Goal: Task Accomplishment & Management: Manage account settings

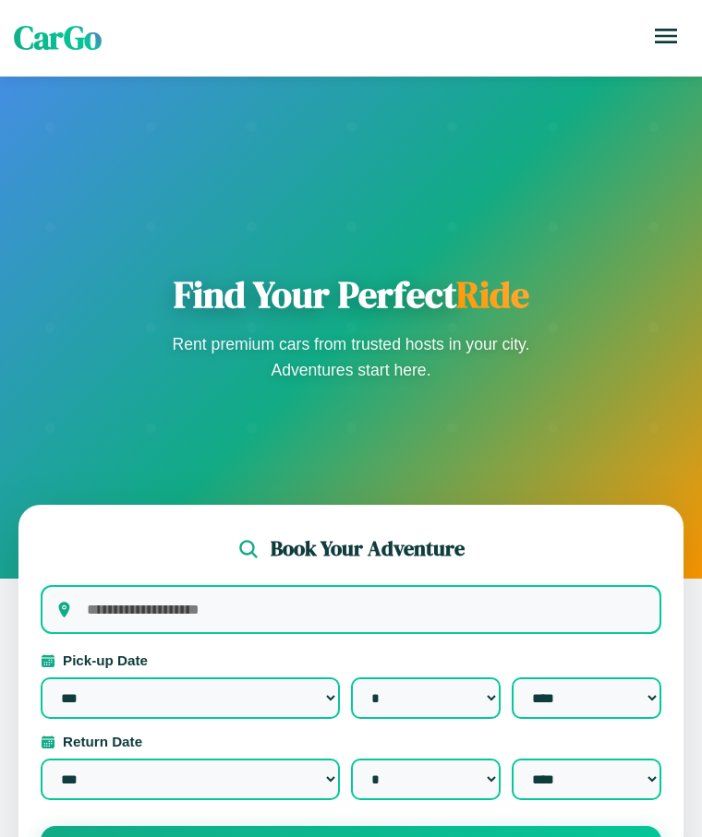
select select "*"
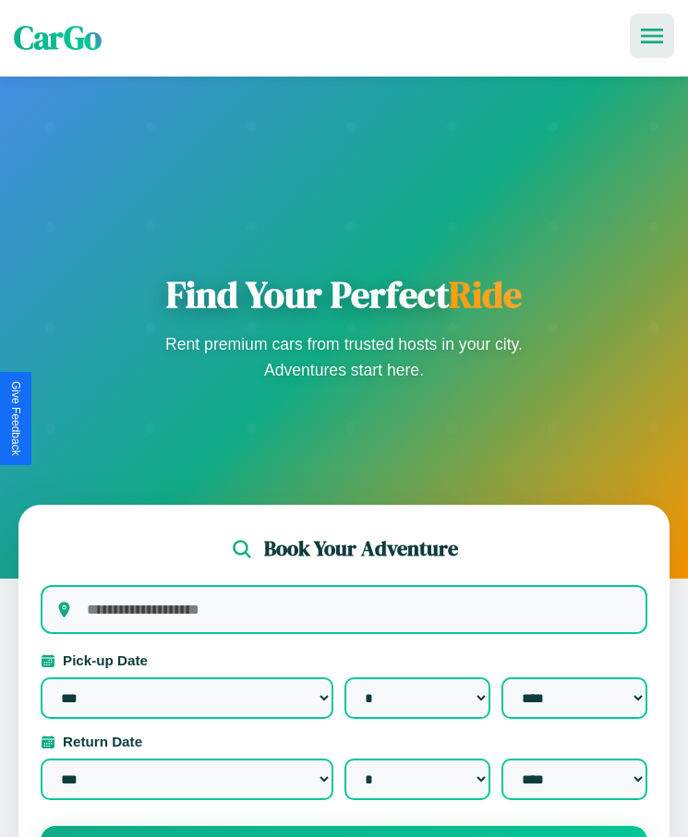
click at [652, 36] on icon at bounding box center [652, 36] width 22 height 15
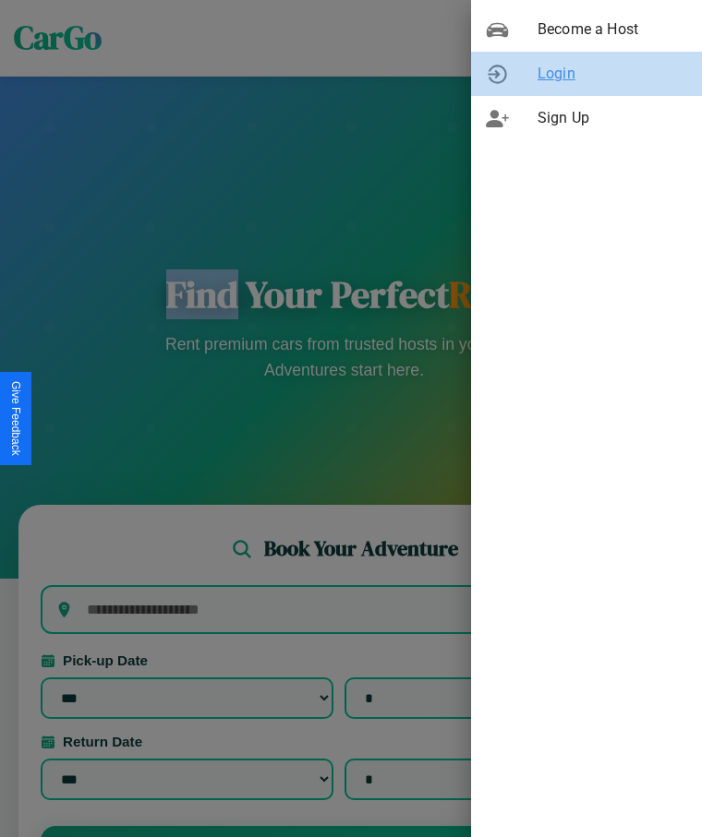
click at [586, 74] on span "Login" at bounding box center [612, 74] width 150 height 22
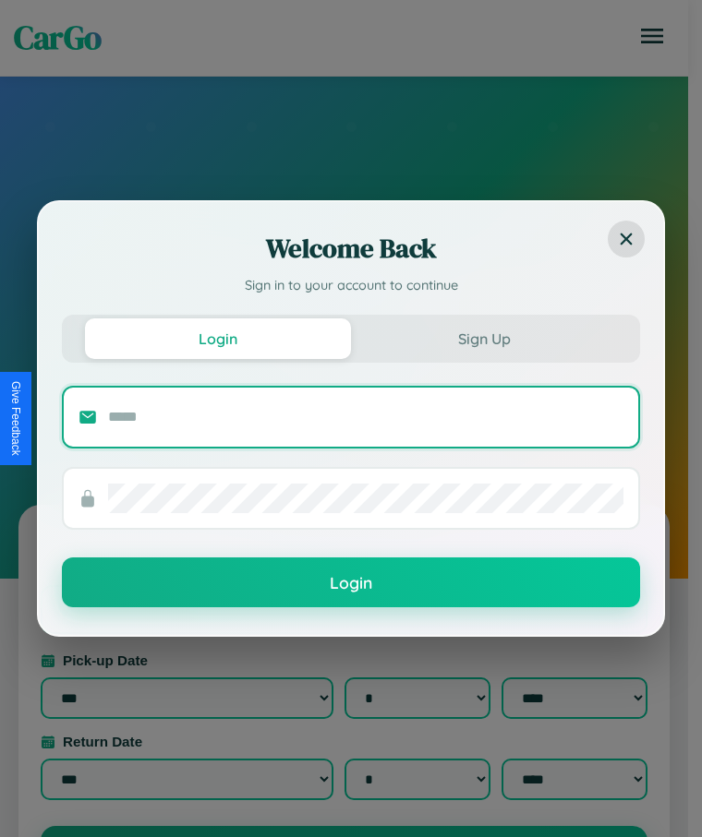
click at [366, 416] on input "text" at bounding box center [365, 417] width 515 height 30
type input "**********"
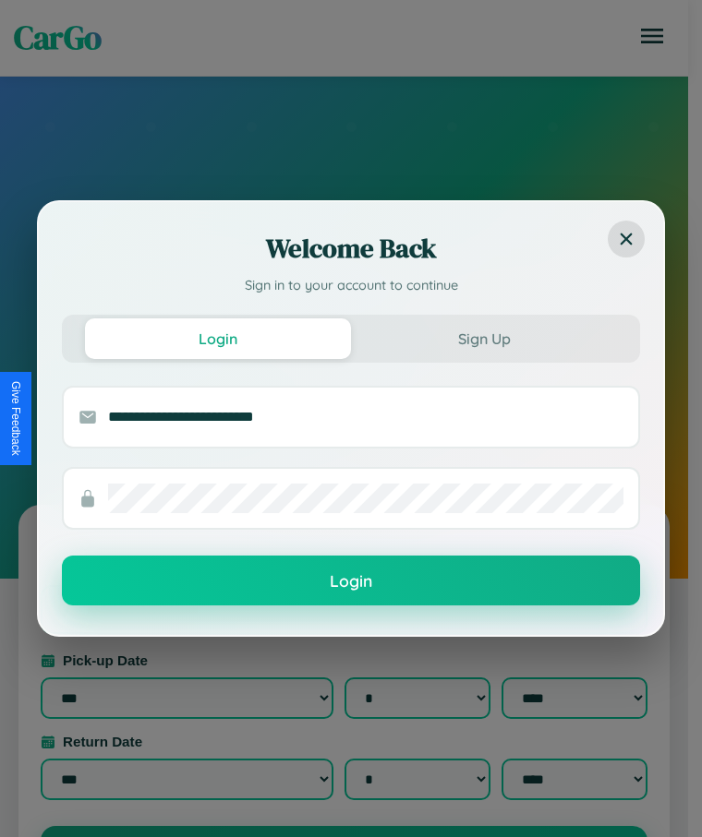
click at [351, 582] on button "Login" at bounding box center [351, 581] width 578 height 50
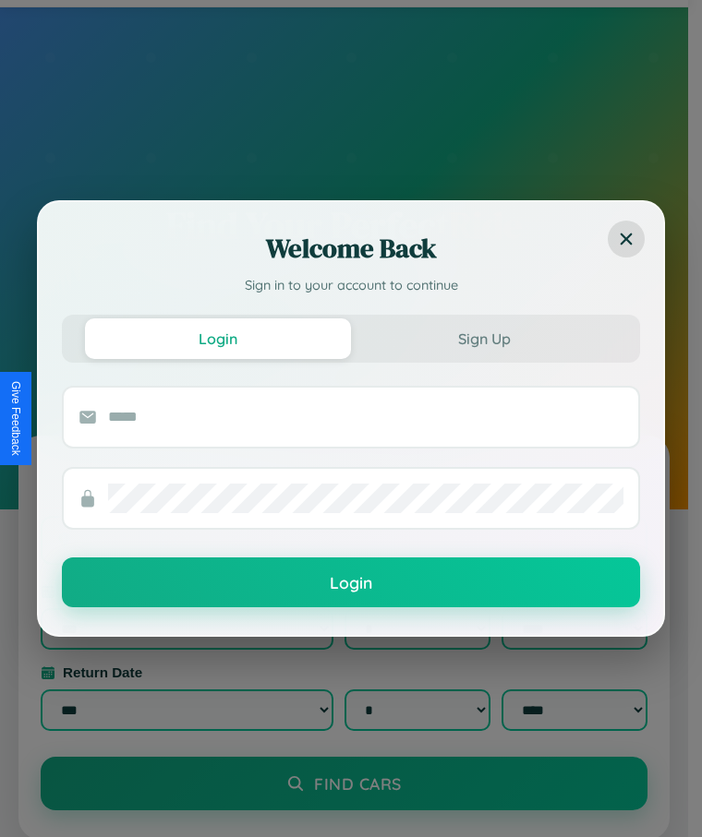
scroll to position [294, 0]
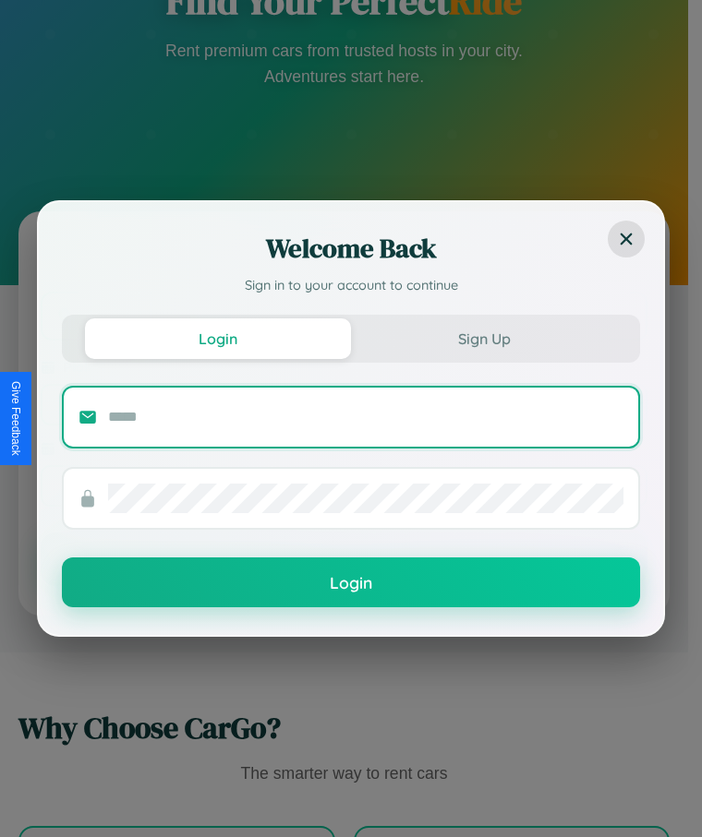
click at [343, 418] on input "text" at bounding box center [365, 417] width 515 height 30
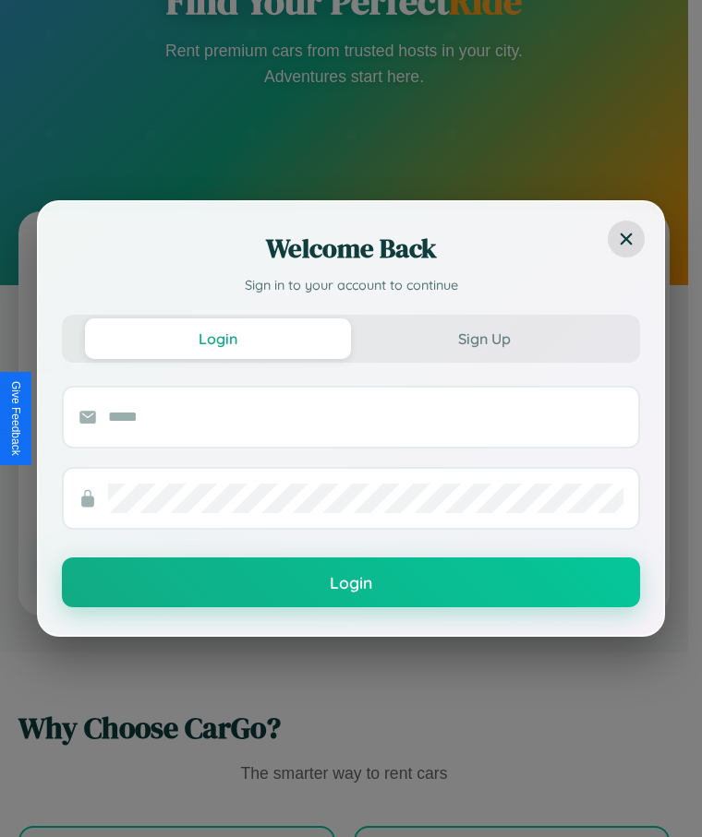
click at [343, 318] on div "Login Sign Up" at bounding box center [351, 339] width 578 height 48
